Goal: Information Seeking & Learning: Learn about a topic

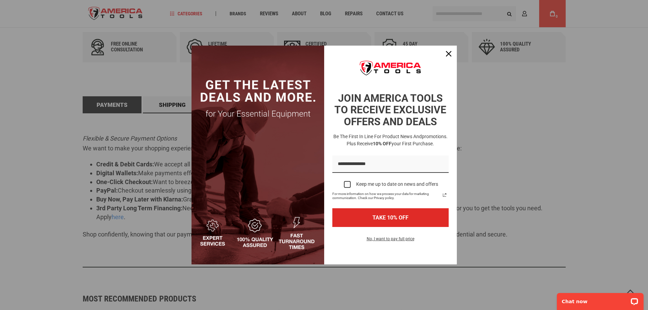
scroll to position [312, 0]
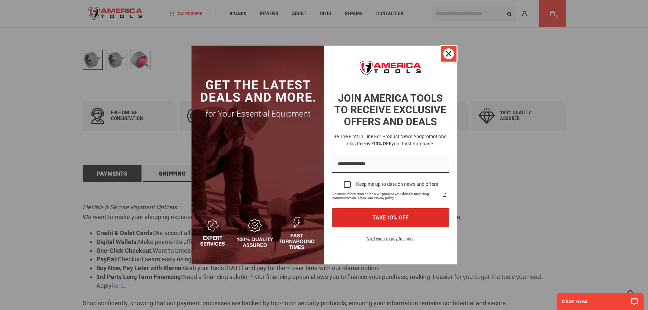
click at [446, 52] on icon "close icon" at bounding box center [448, 53] width 5 height 5
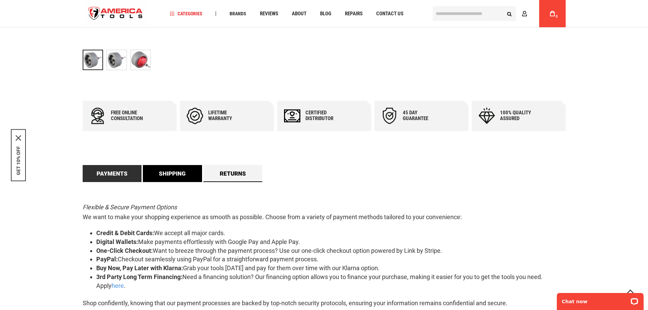
click at [185, 170] on link "Shipping" at bounding box center [172, 173] width 59 height 17
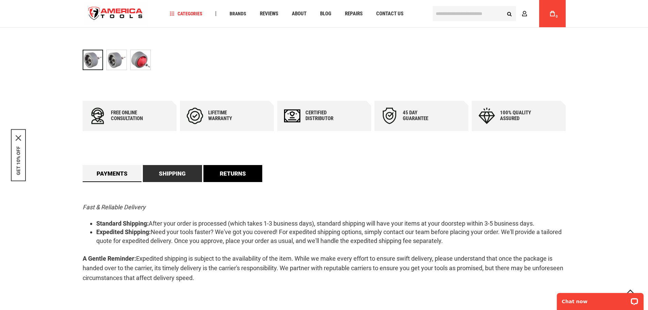
click at [233, 172] on link "Returns" at bounding box center [232, 173] width 59 height 17
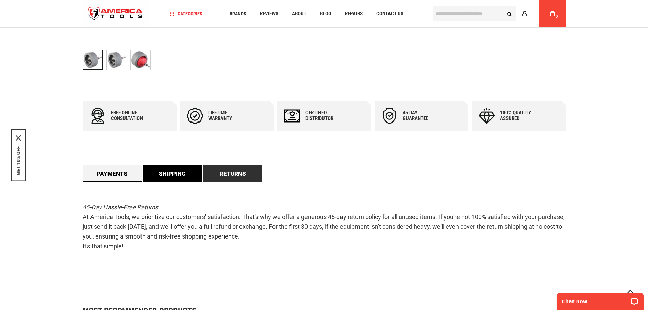
click at [181, 172] on link "Shipping" at bounding box center [172, 173] width 59 height 17
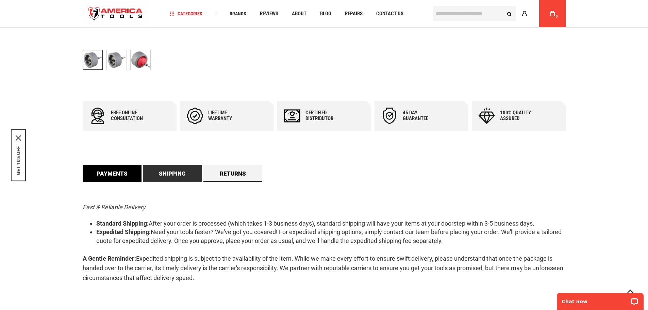
click at [121, 171] on link "Payments" at bounding box center [112, 173] width 59 height 17
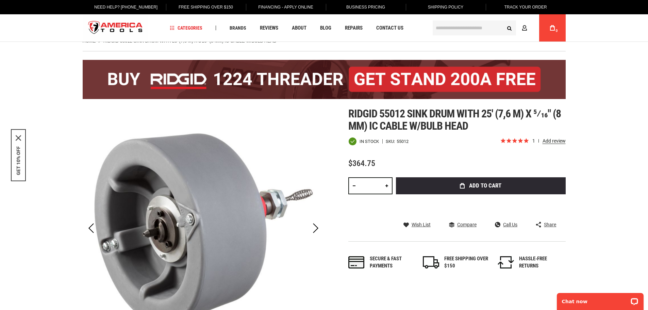
scroll to position [6, 0]
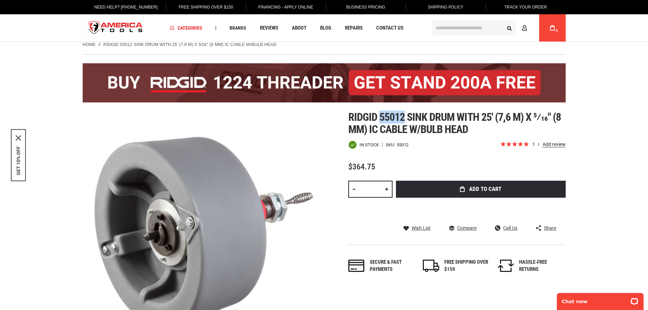
drag, startPoint x: 403, startPoint y: 116, endPoint x: 378, endPoint y: 118, distance: 24.2
click at [378, 118] on span "Ridgid 55012 sink drum with 25' (7,6 m) x 5⁄16" (8 mm) ic cable w/bulb head" at bounding box center [454, 123] width 213 height 25
copy span "55012"
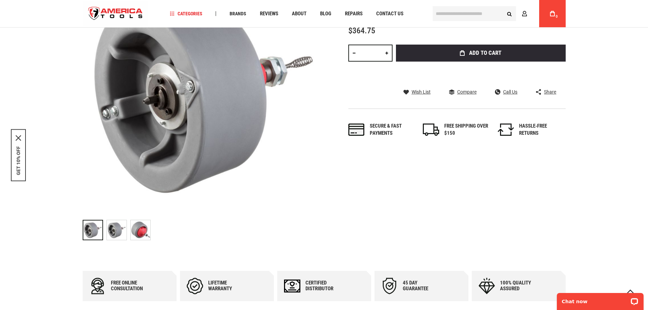
scroll to position [244, 0]
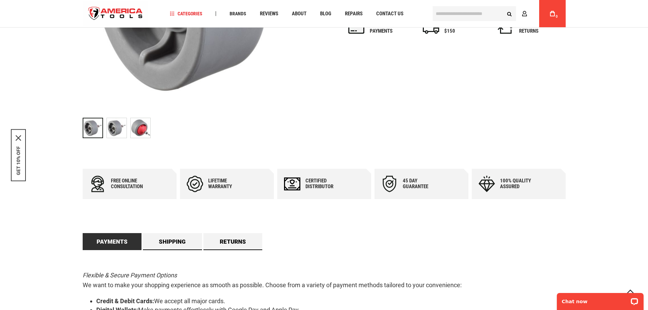
click at [144, 128] on img at bounding box center [141, 128] width 20 height 20
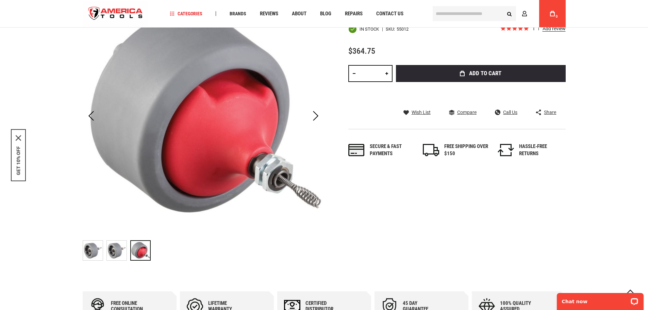
scroll to position [108, 0]
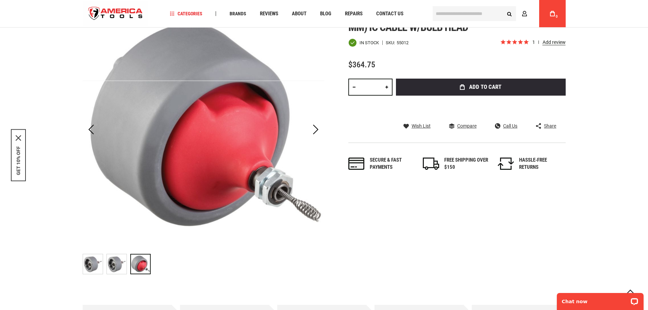
click at [108, 264] on img at bounding box center [117, 264] width 20 height 20
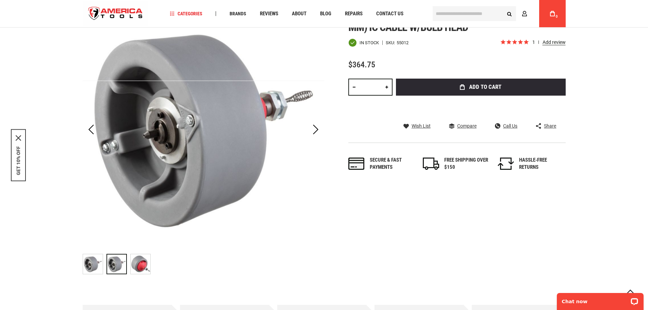
click at [96, 260] on img at bounding box center [93, 264] width 20 height 20
click at [136, 268] on img at bounding box center [141, 264] width 20 height 20
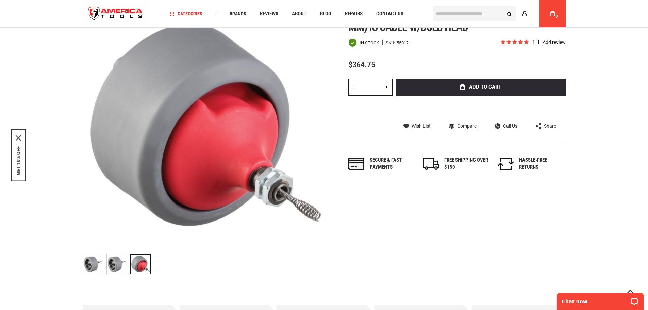
scroll to position [0, 0]
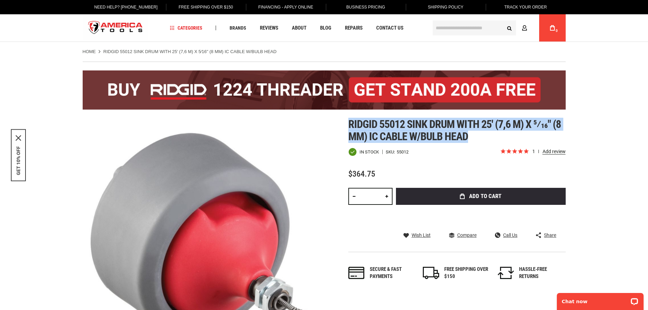
drag, startPoint x: 345, startPoint y: 125, endPoint x: 487, endPoint y: 138, distance: 142.1
click at [487, 138] on div "Skip to the end of the images gallery Skip to the beginning of the images galle…" at bounding box center [324, 252] width 483 height 269
copy span "Ridgid 55012 sink drum with 25' (7,6 m) x 5⁄16" (8 mm) ic cable w/bulb head"
